Goal: Task Accomplishment & Management: Manage account settings

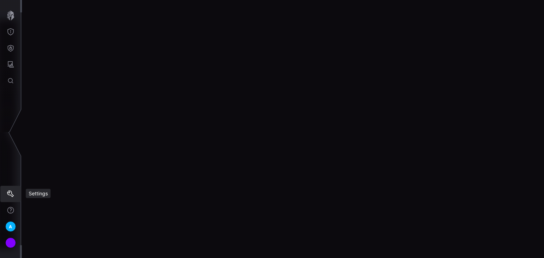
click at [11, 193] on icon "Settings" at bounding box center [10, 194] width 7 height 7
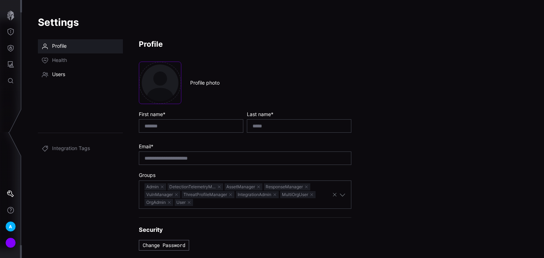
click at [73, 75] on link "Users" at bounding box center [80, 75] width 85 height 14
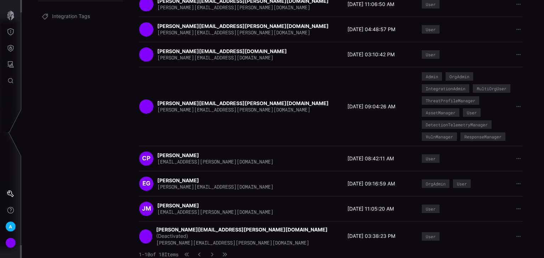
scroll to position [138, 0]
click at [215, 254] on icon "button" at bounding box center [212, 254] width 5 height 5
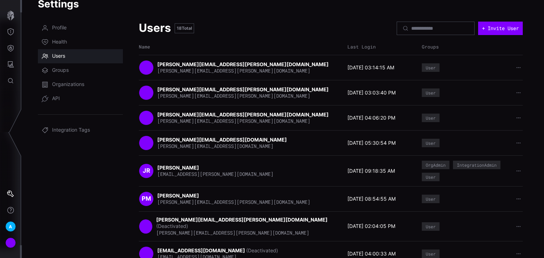
scroll to position [28, 0]
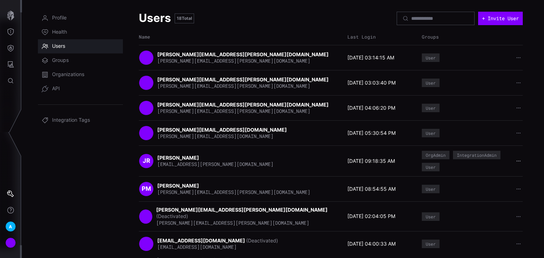
click at [516, 160] on icon "button" at bounding box center [518, 161] width 5 height 5
drag, startPoint x: 297, startPoint y: 156, endPoint x: 281, endPoint y: 161, distance: 16.8
click at [295, 156] on div "JR [PERSON_NAME] [PERSON_NAME][EMAIL_ADDRESS][DOMAIN_NAME]" at bounding box center [241, 161] width 205 height 15
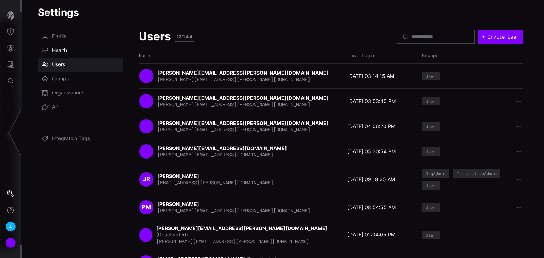
scroll to position [0, 0]
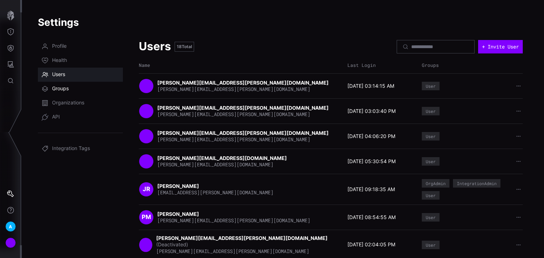
click at [65, 89] on span "Groups" at bounding box center [60, 88] width 17 height 7
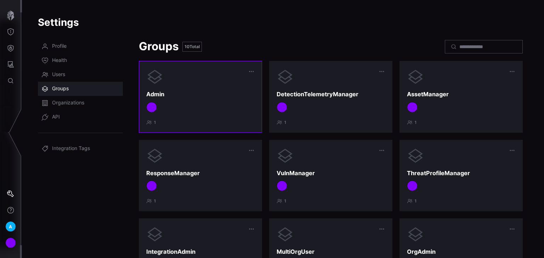
click at [216, 115] on div "Admin 1" at bounding box center [200, 96] width 108 height 57
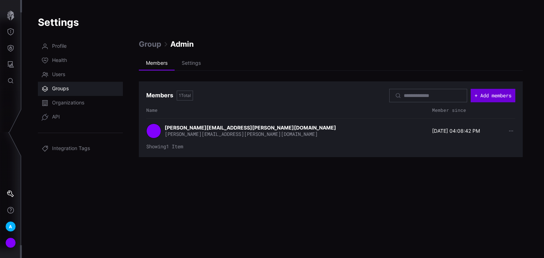
click at [481, 95] on button "+ Add members" at bounding box center [493, 95] width 45 height 13
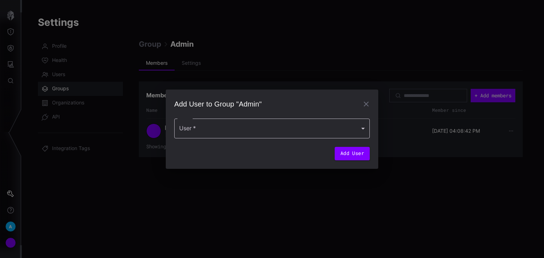
click at [298, 133] on div at bounding box center [272, 129] width 196 height 20
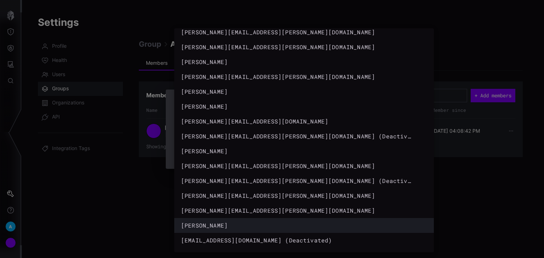
scroll to position [34, 0]
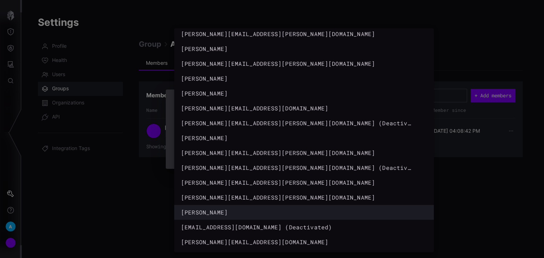
click at [202, 209] on div "[PERSON_NAME]" at bounding box center [297, 212] width 232 height 9
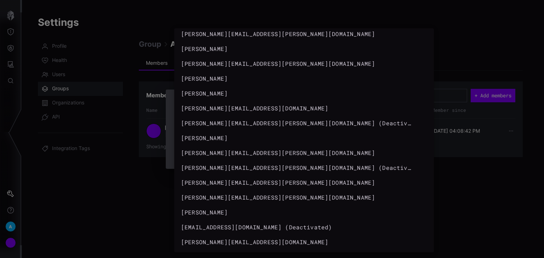
type input "**********"
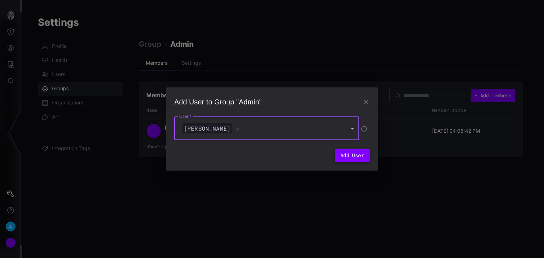
click at [353, 156] on button "Add User" at bounding box center [352, 155] width 35 height 13
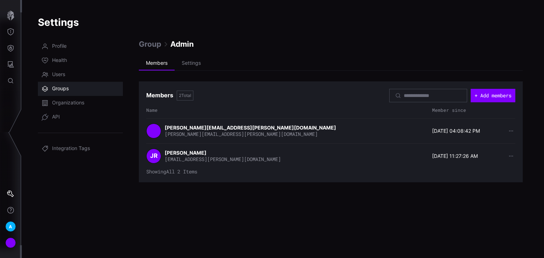
click at [66, 87] on span "Groups" at bounding box center [60, 88] width 17 height 7
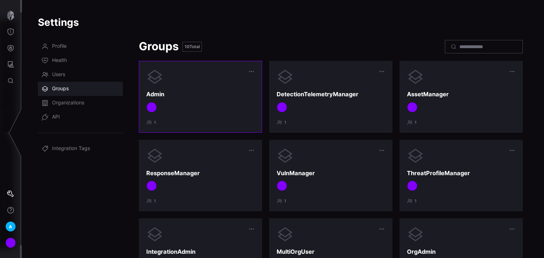
click at [207, 122] on div "1" at bounding box center [200, 123] width 108 height 6
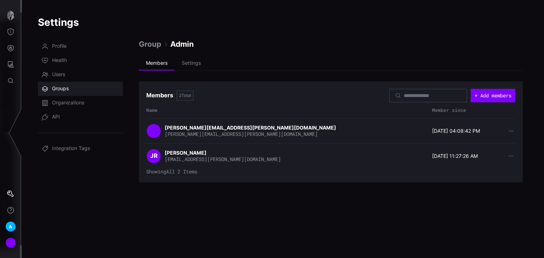
click at [144, 44] on span "Group" at bounding box center [150, 44] width 22 height 10
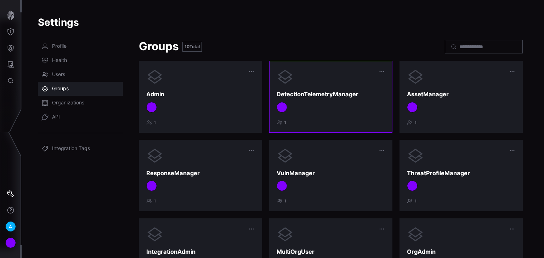
click at [309, 111] on div at bounding box center [331, 107] width 108 height 11
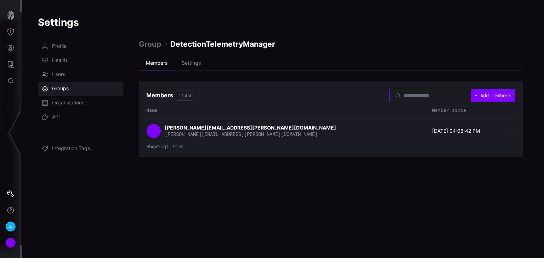
click at [418, 96] on input at bounding box center [429, 95] width 50 height 6
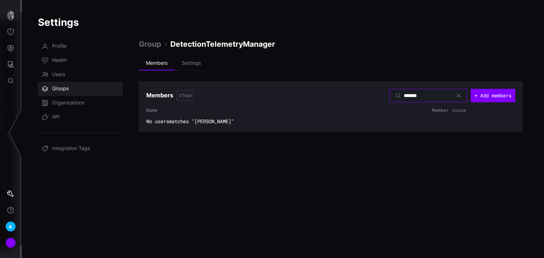
type input "*******"
click at [460, 94] on div "*******" at bounding box center [428, 95] width 78 height 13
click at [457, 94] on icon at bounding box center [459, 96] width 4 height 4
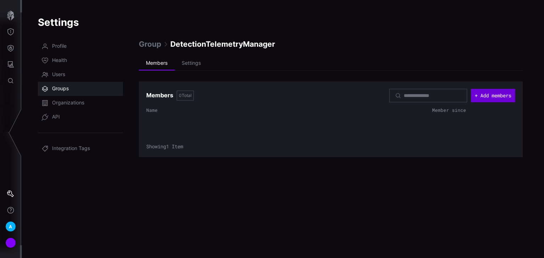
click at [485, 94] on button "+ Add members" at bounding box center [493, 95] width 44 height 13
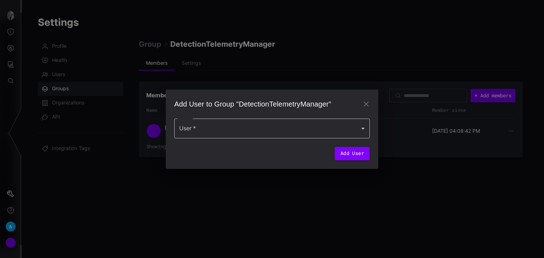
click at [261, 133] on div at bounding box center [272, 129] width 196 height 20
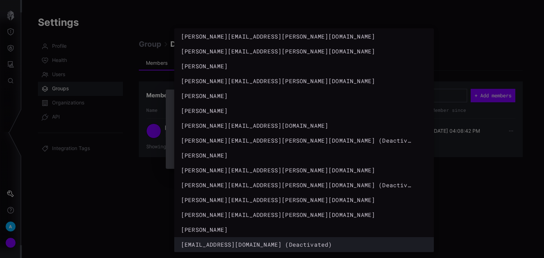
scroll to position [34, 0]
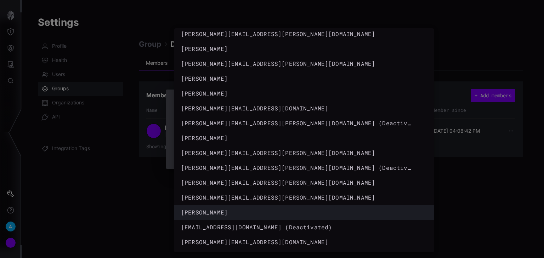
click at [215, 216] on div "[PERSON_NAME]" at bounding box center [297, 212] width 232 height 9
type input "**********"
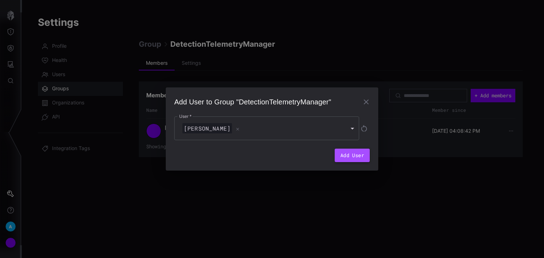
click at [366, 156] on button "Add User" at bounding box center [352, 155] width 35 height 13
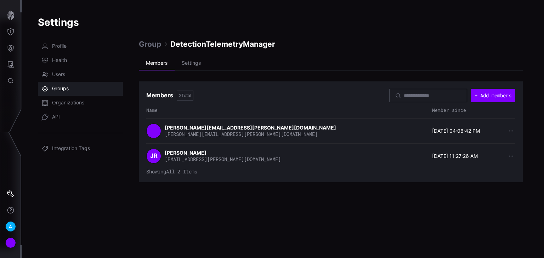
drag, startPoint x: 67, startPoint y: 89, endPoint x: 70, endPoint y: 90, distance: 3.6
click at [67, 89] on span "Groups" at bounding box center [60, 88] width 17 height 7
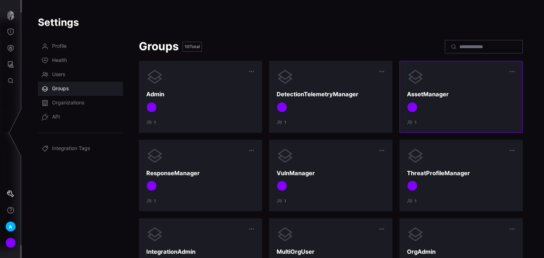
click at [455, 112] on div at bounding box center [461, 107] width 108 height 11
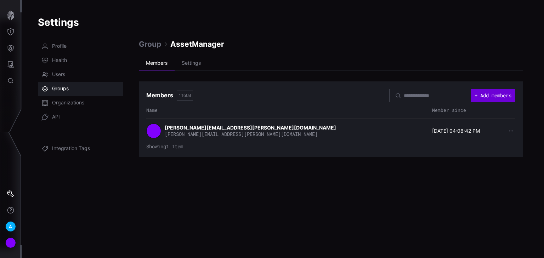
click at [484, 96] on button "+ Add members" at bounding box center [493, 95] width 45 height 13
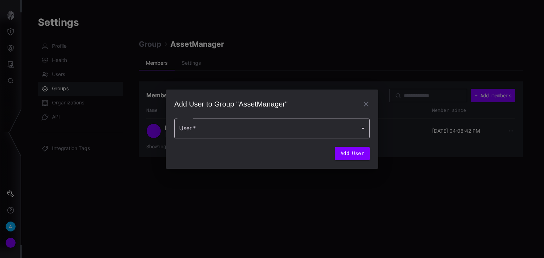
click at [278, 128] on div at bounding box center [272, 129] width 196 height 20
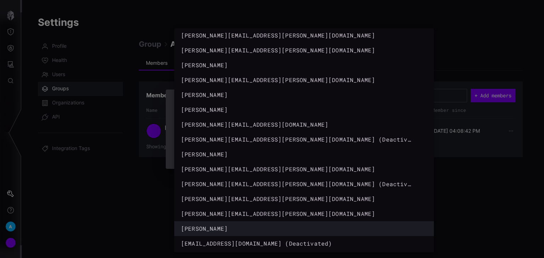
scroll to position [28, 0]
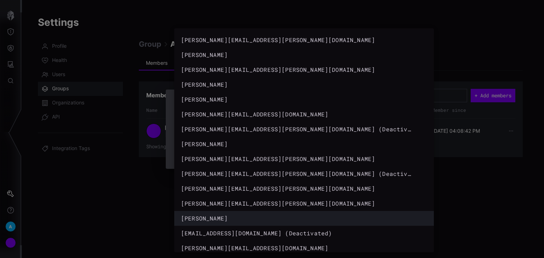
click at [210, 218] on div "[PERSON_NAME]" at bounding box center [297, 218] width 232 height 9
type input "**********"
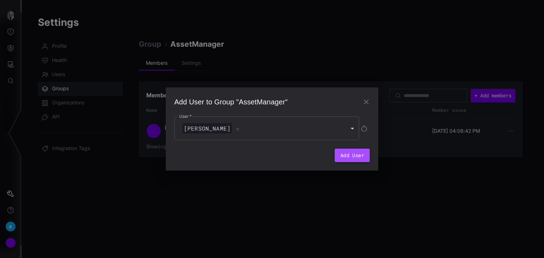
click at [348, 154] on button "Add User" at bounding box center [352, 155] width 35 height 13
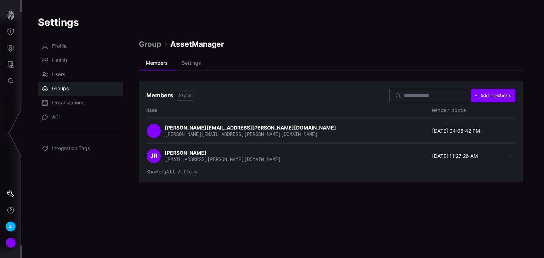
click at [156, 45] on span "Group" at bounding box center [150, 44] width 22 height 10
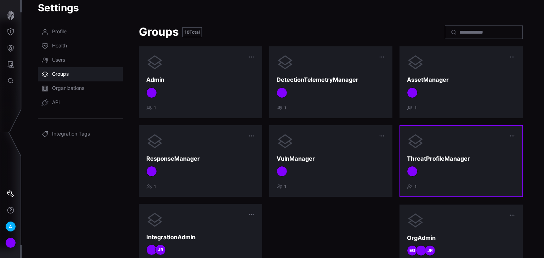
scroll to position [28, 0]
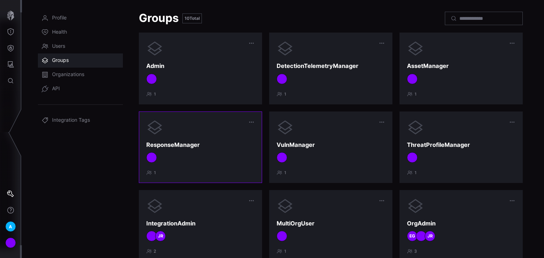
click at [183, 162] on div at bounding box center [200, 157] width 108 height 11
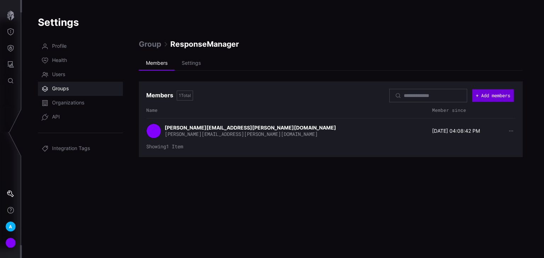
click at [485, 91] on button "+ Add members" at bounding box center [492, 95] width 41 height 13
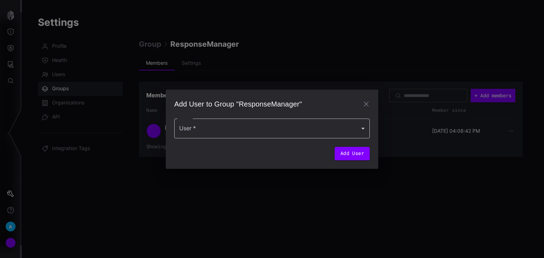
click at [361, 130] on div at bounding box center [272, 129] width 196 height 20
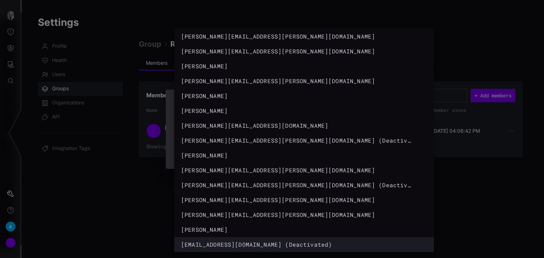
scroll to position [34, 0]
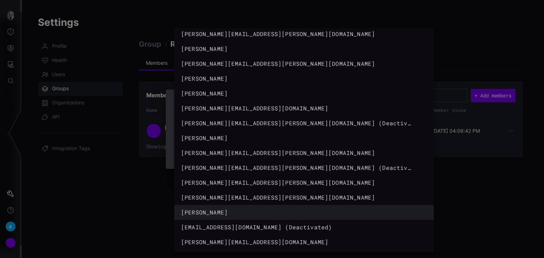
click at [221, 215] on div "[PERSON_NAME]" at bounding box center [297, 212] width 232 height 9
type input "**********"
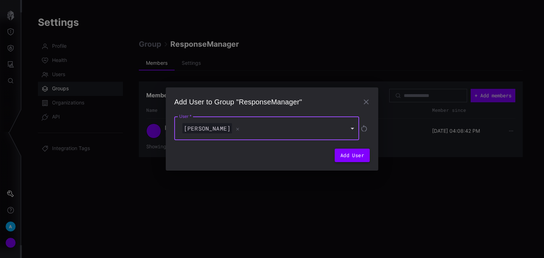
click at [352, 157] on button "Add User" at bounding box center [352, 155] width 35 height 13
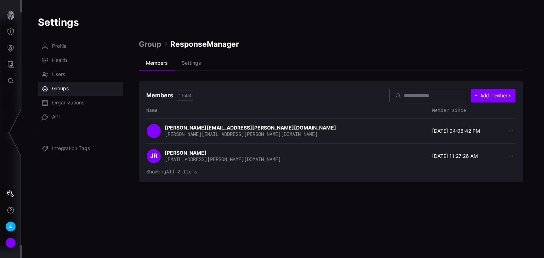
click at [146, 44] on span "Group" at bounding box center [150, 44] width 22 height 10
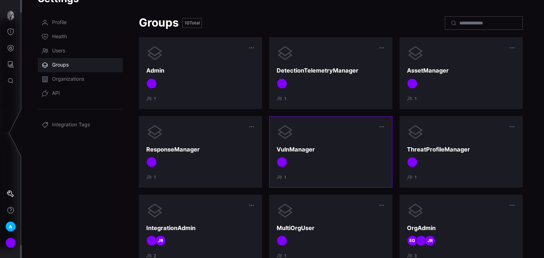
scroll to position [57, 0]
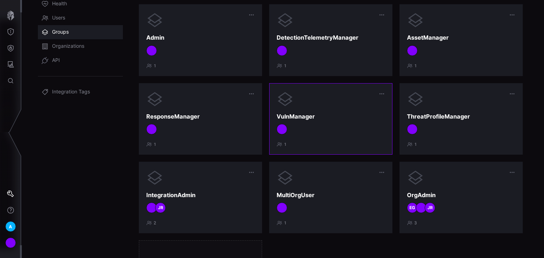
click at [346, 131] on div at bounding box center [331, 129] width 108 height 11
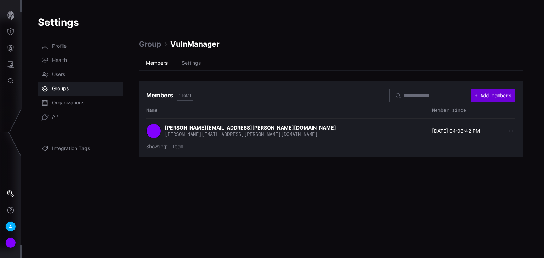
click at [488, 98] on button "+ Add members" at bounding box center [493, 95] width 45 height 13
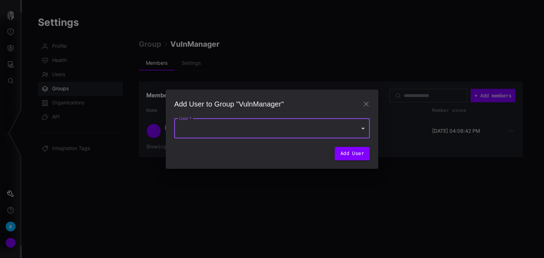
click at [235, 125] on div at bounding box center [272, 129] width 196 height 20
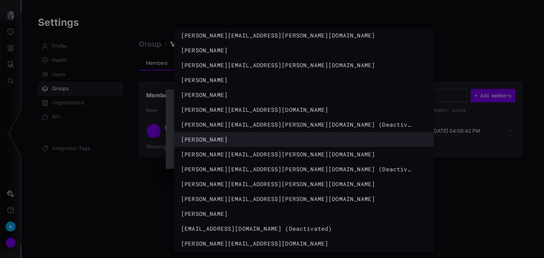
scroll to position [34, 0]
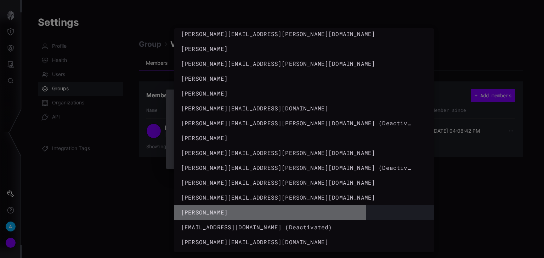
click at [203, 213] on div "[PERSON_NAME]" at bounding box center [297, 212] width 232 height 9
type input "**********"
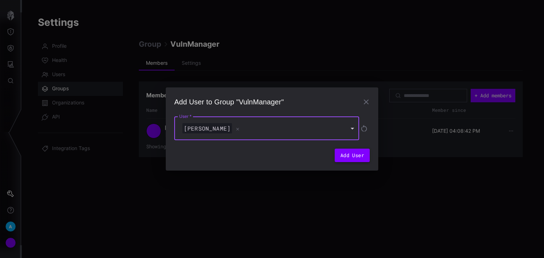
click at [356, 156] on button "Add User" at bounding box center [352, 155] width 35 height 13
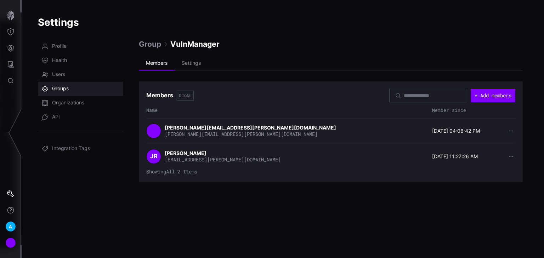
click at [156, 46] on span "Group" at bounding box center [150, 44] width 22 height 10
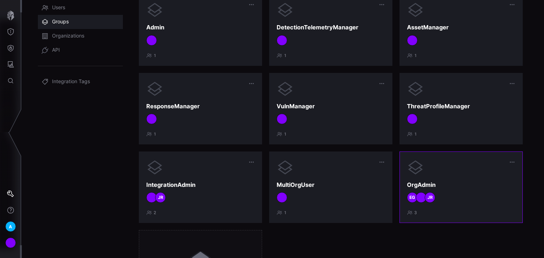
scroll to position [85, 0]
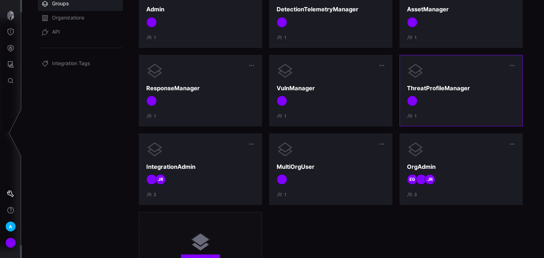
click at [466, 110] on div "ThreatProfileManager 1" at bounding box center [461, 90] width 108 height 57
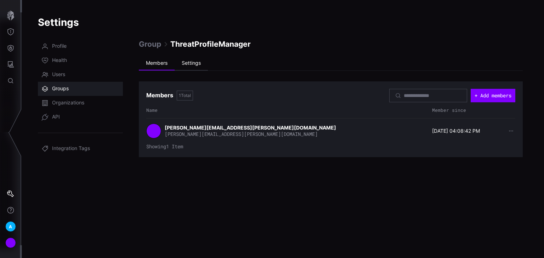
click at [185, 62] on li "Settings" at bounding box center [191, 63] width 33 height 14
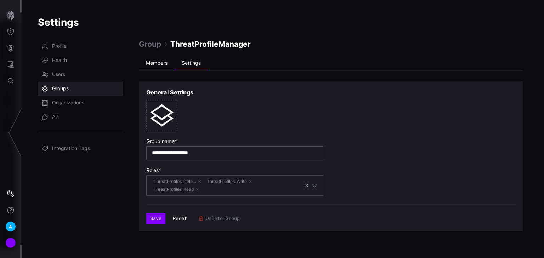
click at [157, 59] on li "Members" at bounding box center [157, 63] width 36 height 14
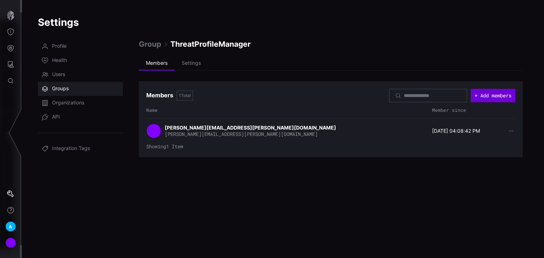
click at [476, 94] on button "+ Add members" at bounding box center [493, 95] width 45 height 13
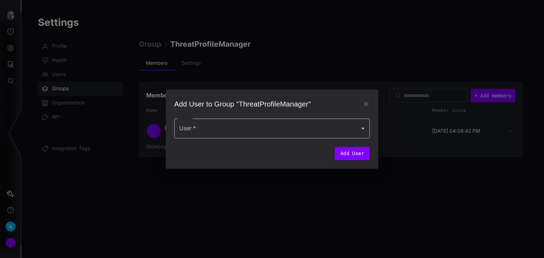
click at [357, 135] on div at bounding box center [272, 129] width 196 height 20
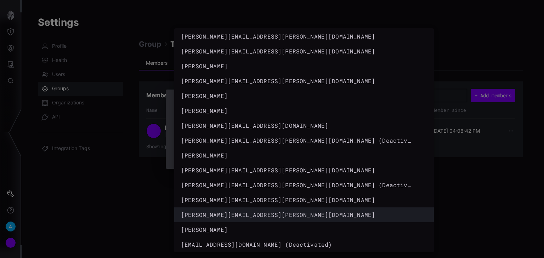
scroll to position [34, 0]
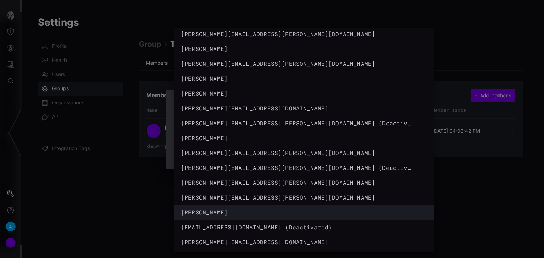
click at [217, 212] on div "[PERSON_NAME]" at bounding box center [297, 212] width 232 height 9
type input "**********"
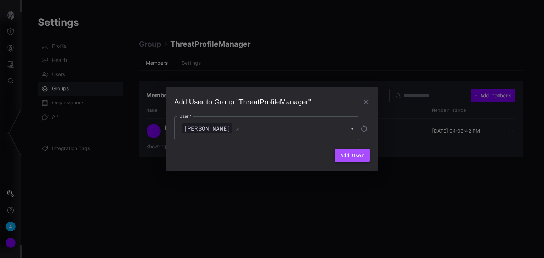
click at [353, 154] on button "Add User" at bounding box center [352, 155] width 35 height 13
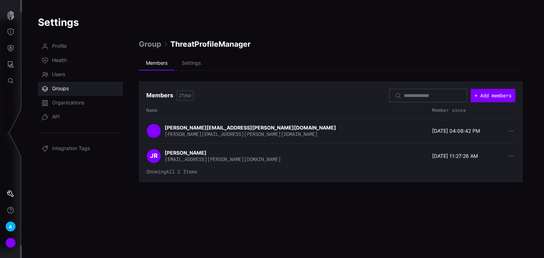
click at [153, 45] on span "Group" at bounding box center [150, 44] width 22 height 10
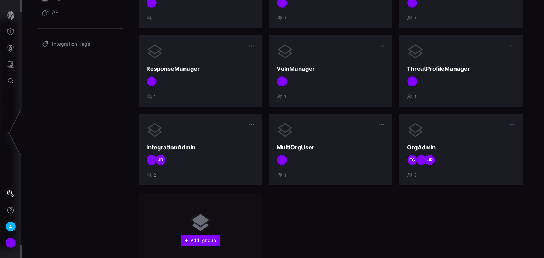
scroll to position [130, 0]
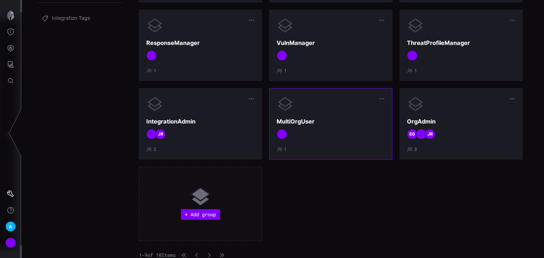
click at [313, 129] on div at bounding box center [331, 134] width 108 height 11
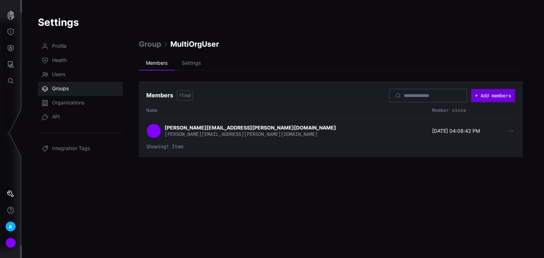
click at [489, 96] on button "+ Add members" at bounding box center [493, 95] width 44 height 13
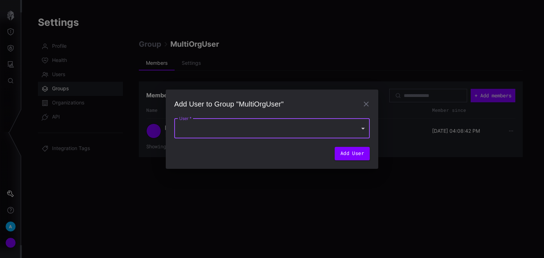
click at [265, 129] on div at bounding box center [272, 129] width 196 height 20
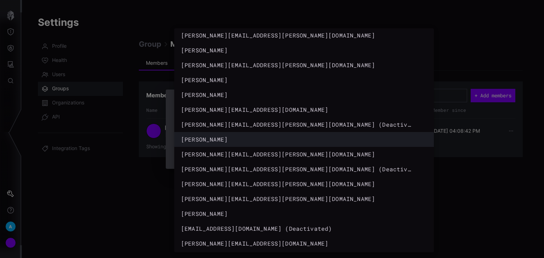
scroll to position [34, 0]
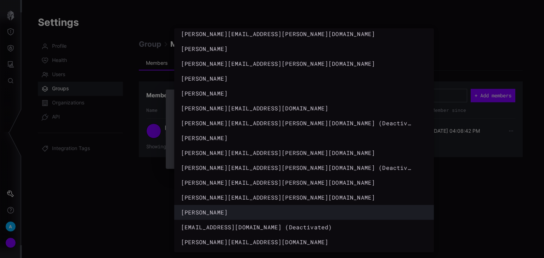
click at [244, 213] on div "[PERSON_NAME]" at bounding box center [297, 212] width 232 height 9
type input "**********"
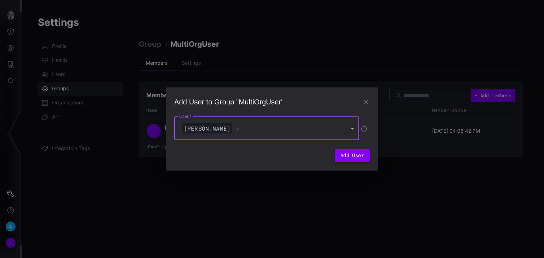
click at [347, 154] on button "Add User" at bounding box center [352, 155] width 35 height 13
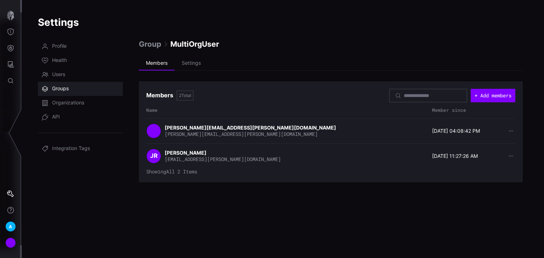
click at [154, 46] on span "Group" at bounding box center [150, 44] width 22 height 10
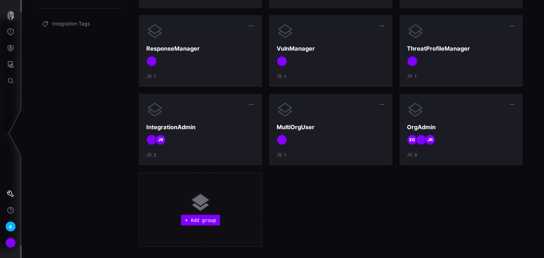
scroll to position [130, 0]
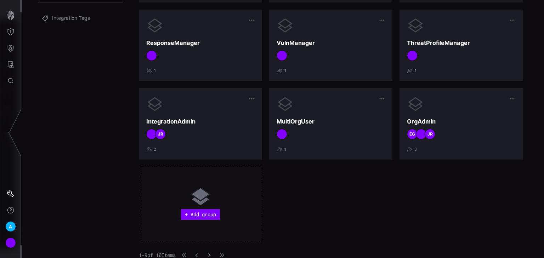
click at [212, 254] on icon "button" at bounding box center [209, 255] width 5 height 5
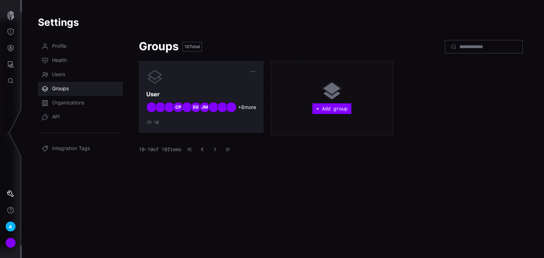
click at [205, 148] on icon "button" at bounding box center [202, 149] width 5 height 5
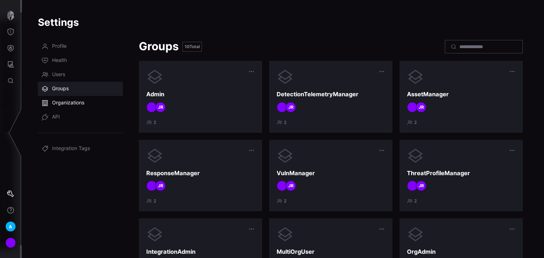
click at [80, 103] on span "Organizations" at bounding box center [68, 103] width 32 height 7
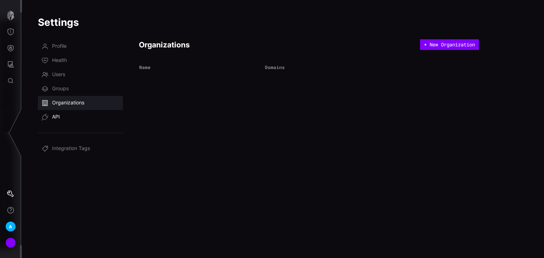
click at [56, 116] on span "API" at bounding box center [56, 117] width 8 height 7
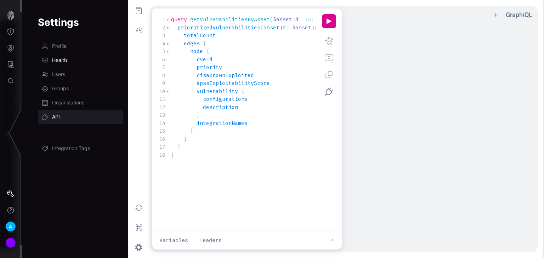
click at [58, 57] on span "Health" at bounding box center [59, 60] width 15 height 7
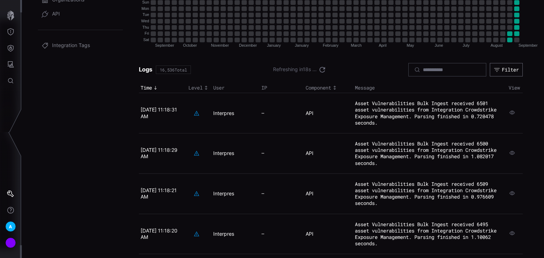
scroll to position [113, 0]
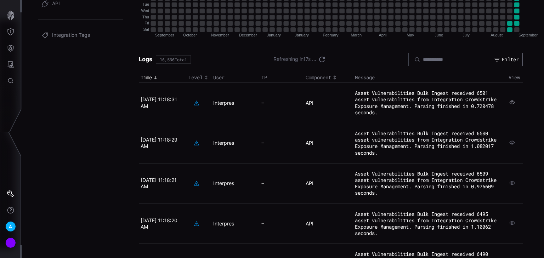
click at [511, 103] on icon "button" at bounding box center [512, 102] width 6 height 6
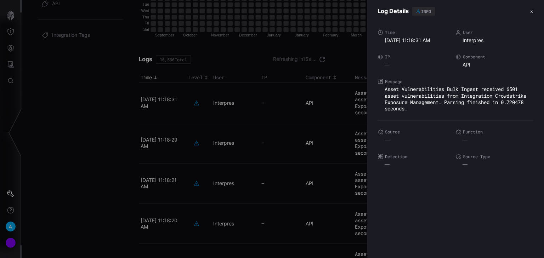
drag, startPoint x: 475, startPoint y: 131, endPoint x: 477, endPoint y: 107, distance: 24.2
click at [475, 130] on label "Function" at bounding box center [495, 132] width 78 height 6
click at [532, 12] on button "✕" at bounding box center [532, 11] width 4 height 7
click at [428, 10] on div "INFO" at bounding box center [426, 11] width 10 height 4
click at [532, 9] on button "✕" at bounding box center [532, 11] width 4 height 7
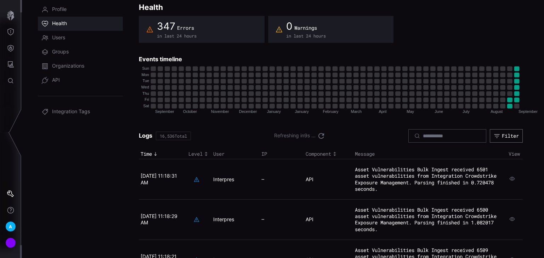
scroll to position [0, 0]
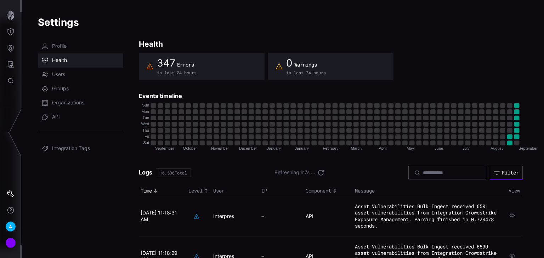
click at [504, 175] on div "Filter" at bounding box center [510, 173] width 17 height 6
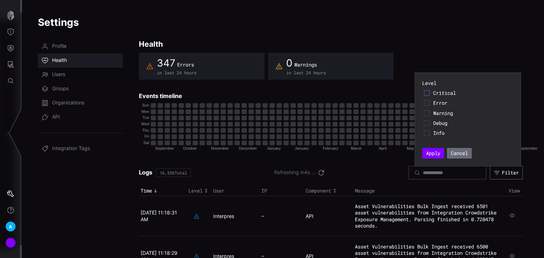
click at [428, 94] on icon at bounding box center [427, 94] width 6 height 6
click at [430, 152] on button "Apply" at bounding box center [433, 153] width 22 height 11
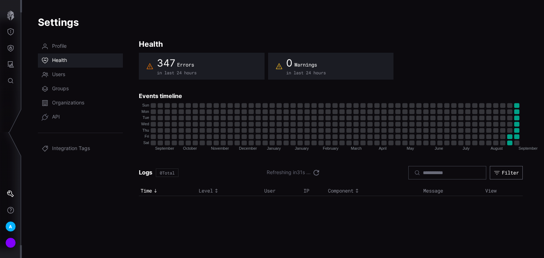
click at [63, 61] on span "Health" at bounding box center [59, 60] width 15 height 7
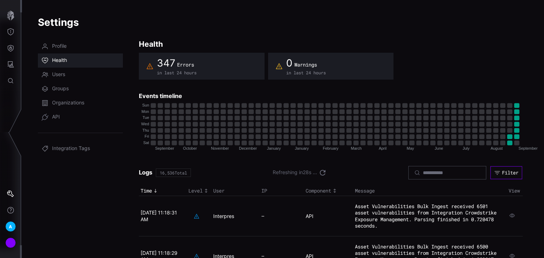
click at [499, 174] on icon "button" at bounding box center [497, 173] width 6 height 6
click at [207, 191] on icon "Toggle sort direction" at bounding box center [206, 191] width 6 height 6
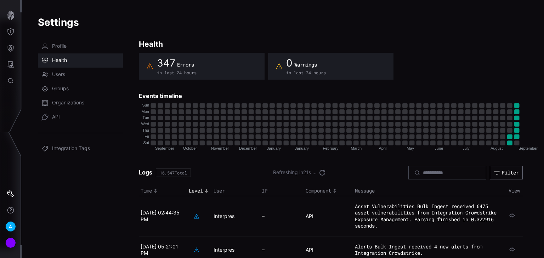
click at [207, 191] on icon "Toggle sort direction" at bounding box center [207, 191] width 6 height 6
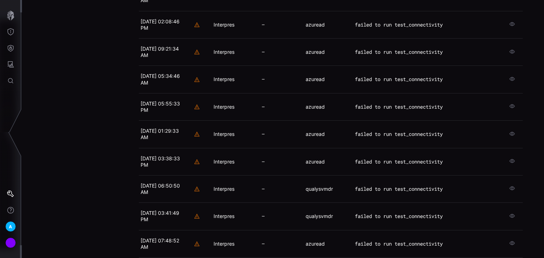
scroll to position [219, 0]
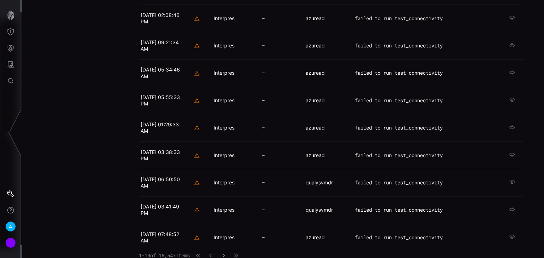
click at [226, 253] on icon "button" at bounding box center [223, 255] width 5 height 5
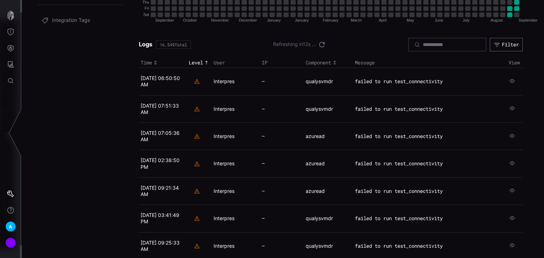
scroll to position [77, 0]
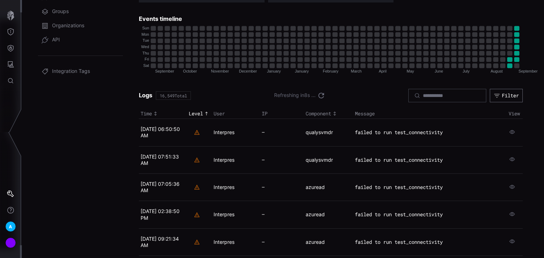
click at [309, 89] on div "Logs 16,549 Total Refreshing in 8 s ... Filter" at bounding box center [331, 95] width 384 height 13
click at [317, 95] on icon at bounding box center [321, 95] width 9 height 9
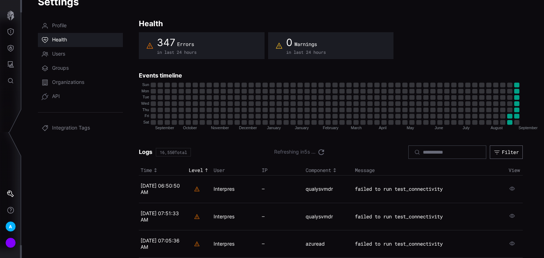
scroll to position [0, 0]
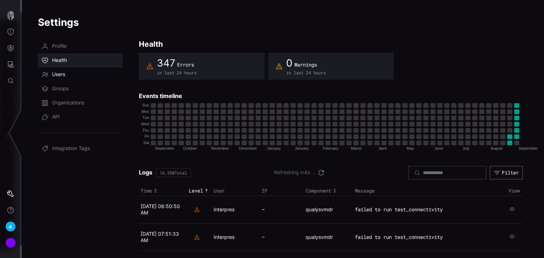
click at [57, 71] on span "Users" at bounding box center [58, 74] width 13 height 7
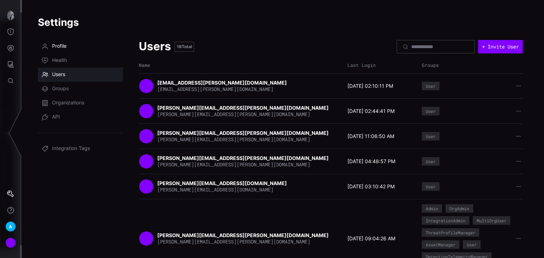
click at [62, 49] on span "Profile" at bounding box center [59, 46] width 15 height 7
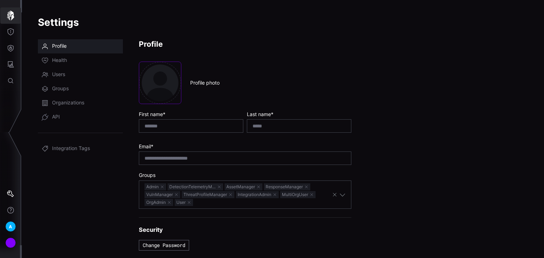
click at [11, 19] on icon "button" at bounding box center [10, 16] width 7 height 10
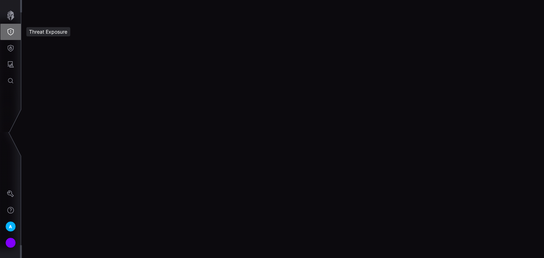
click at [11, 34] on icon "Threat Exposure" at bounding box center [10, 31] width 7 height 7
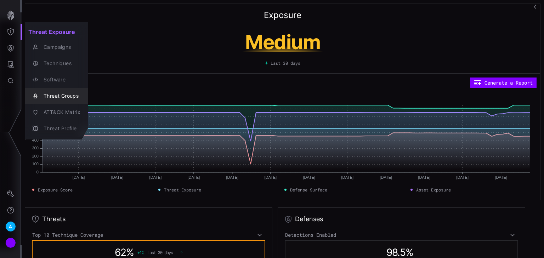
click at [55, 92] on div "Threat Groups" at bounding box center [60, 96] width 40 height 9
